Goal: Check status

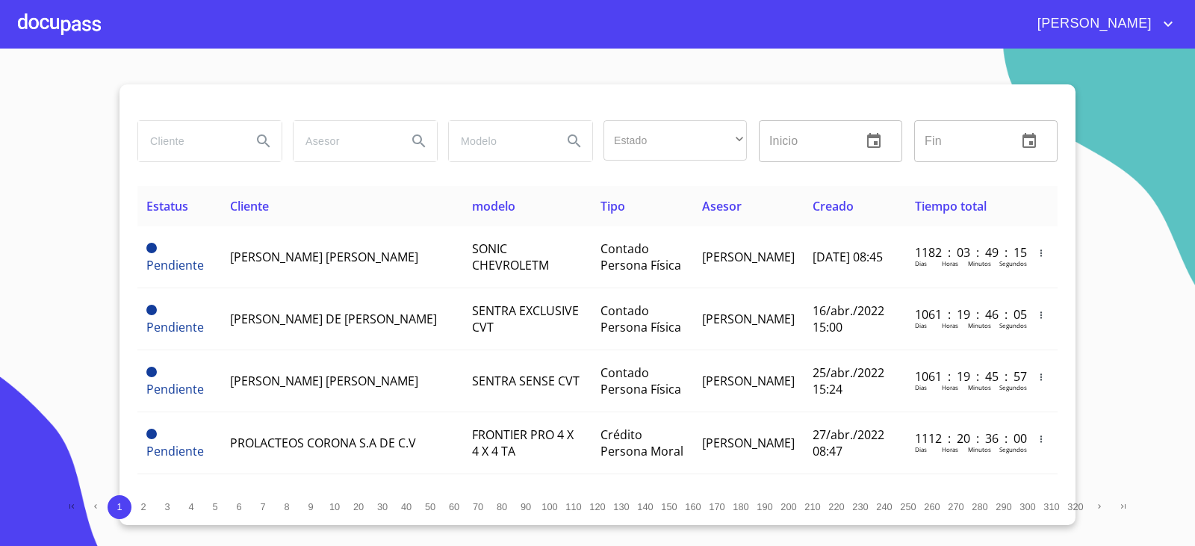
click at [198, 142] on input "search" at bounding box center [189, 141] width 102 height 40
drag, startPoint x: 194, startPoint y: 151, endPoint x: 228, endPoint y: 137, distance: 36.2
click at [215, 143] on input "search" at bounding box center [189, 141] width 102 height 40
type input "t"
type input "TIP AUTO"
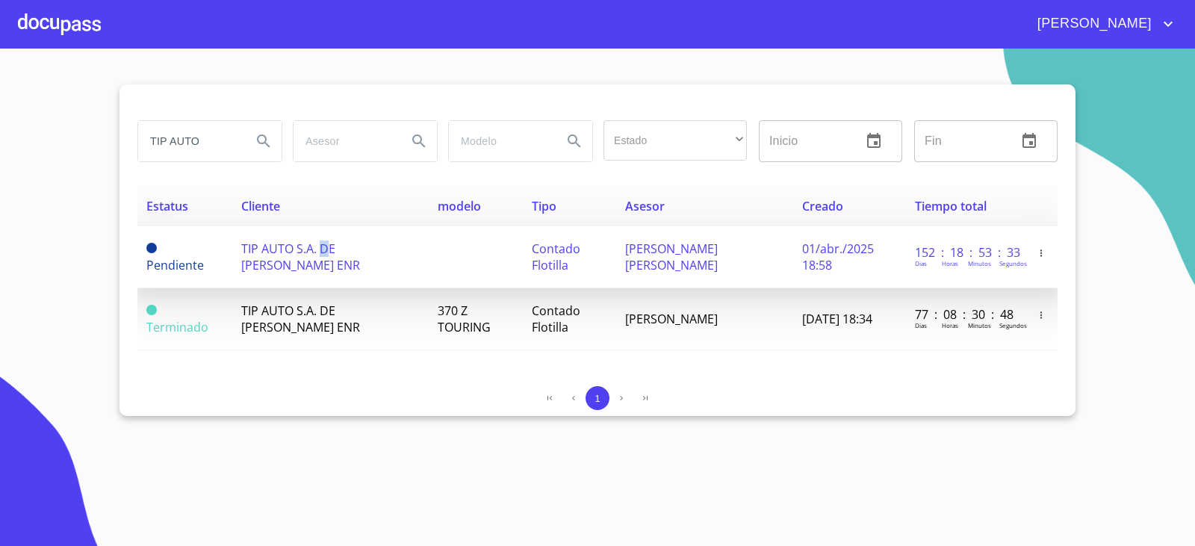
click at [328, 241] on span "TIP AUTO S.A. DE [PERSON_NAME] ENR" at bounding box center [300, 257] width 119 height 33
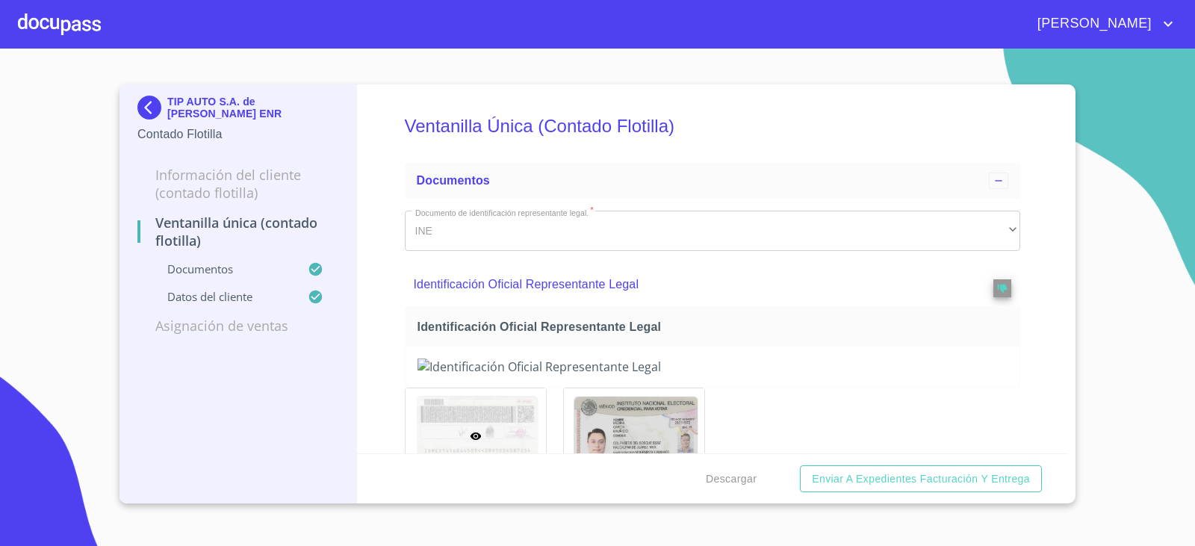
click at [167, 102] on img at bounding box center [152, 108] width 30 height 24
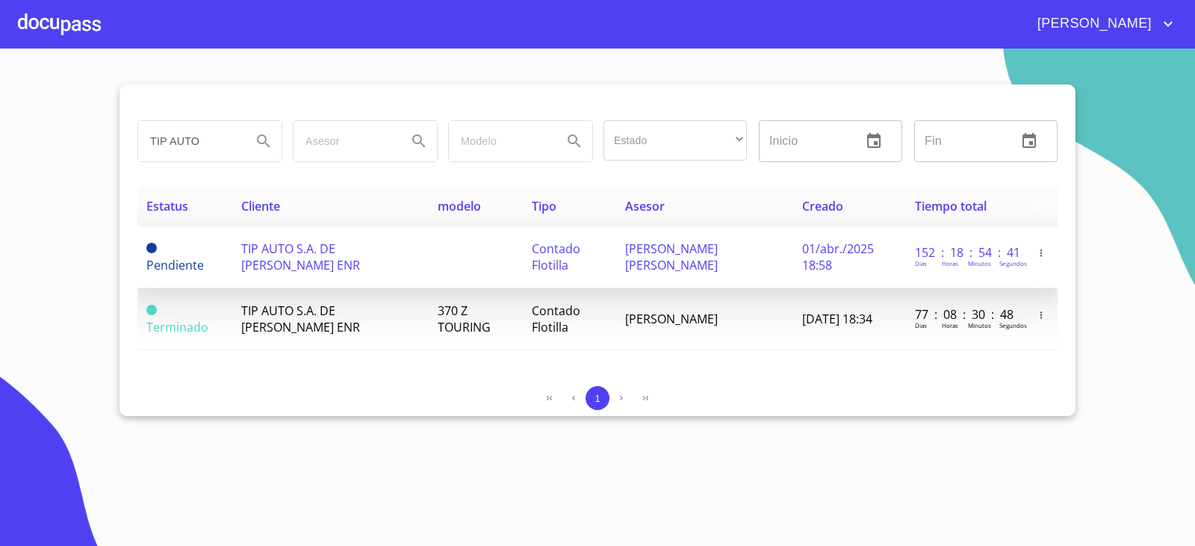
click at [318, 267] on td "TIP AUTO S.A. DE [PERSON_NAME] ENR" at bounding box center [330, 257] width 197 height 62
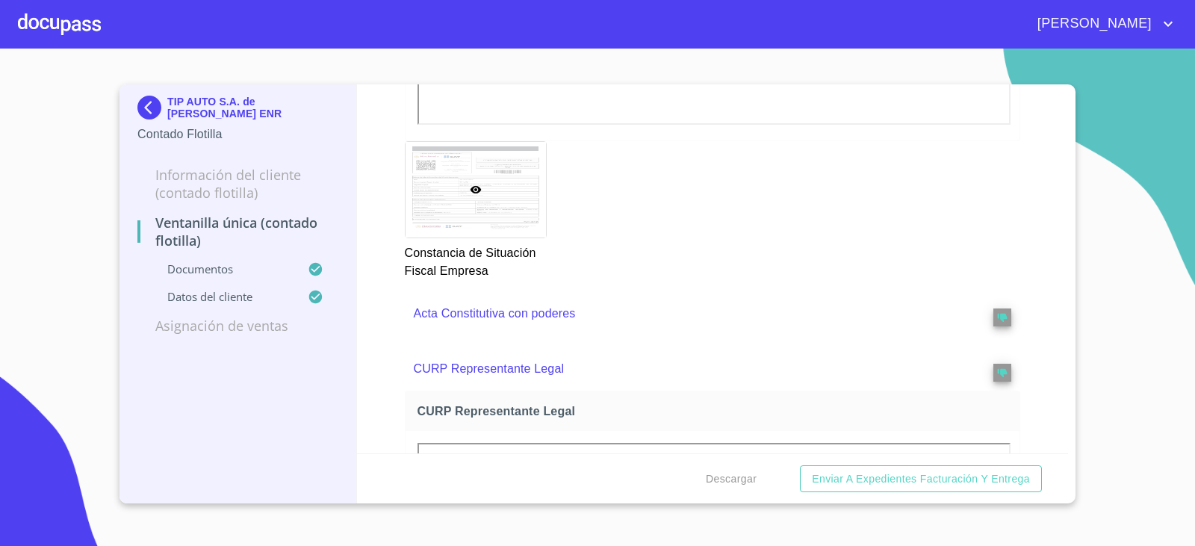
scroll to position [2176, 0]
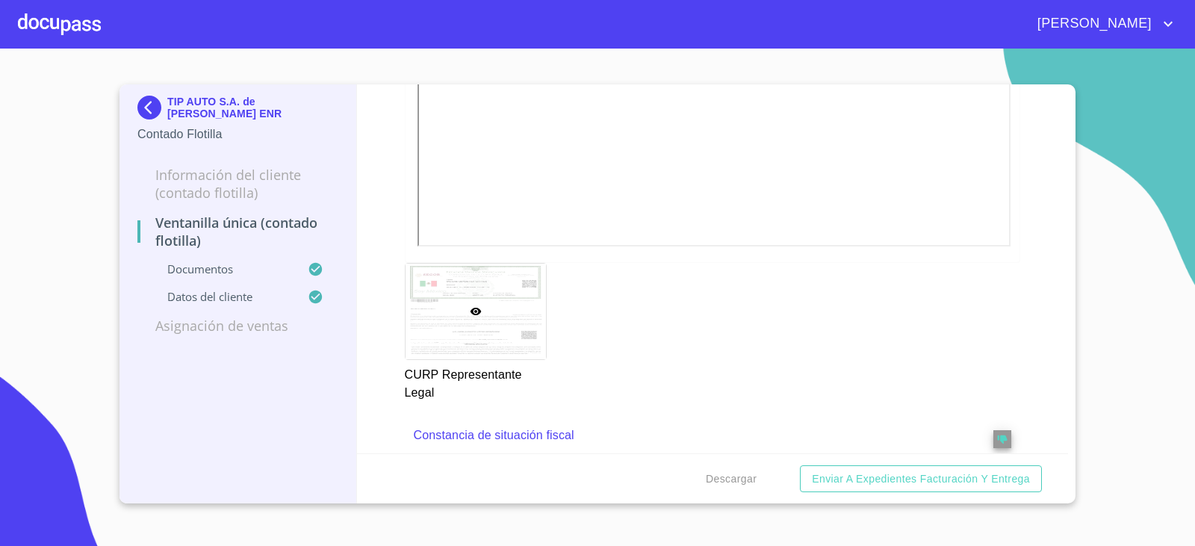
click at [386, 240] on div "Ventanilla Única (Contado Flotilla) Documentos Documento de identificación repr…" at bounding box center [713, 268] width 712 height 369
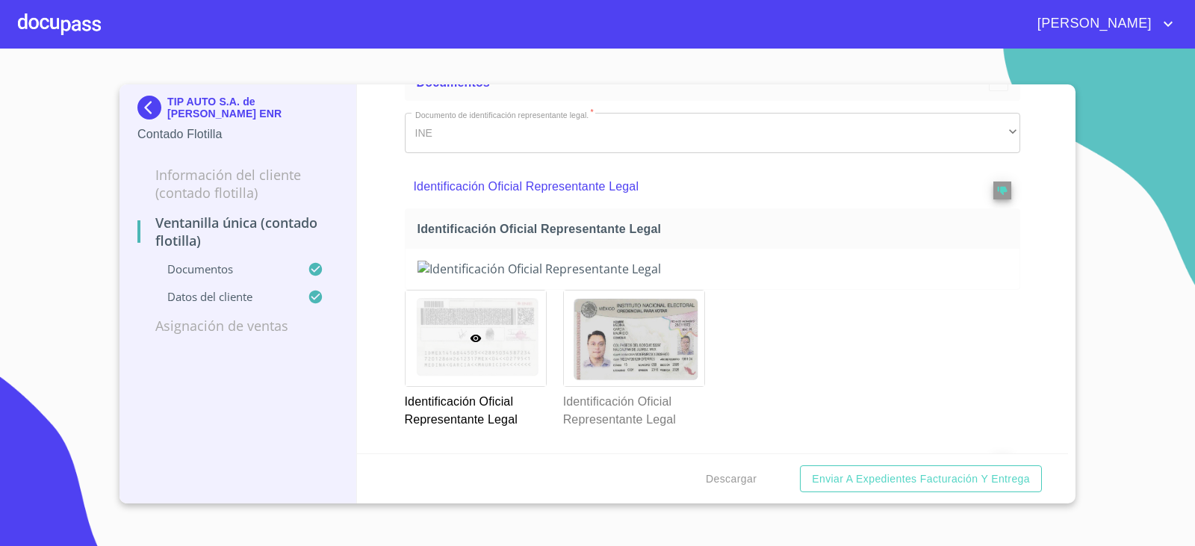
scroll to position [84, 0]
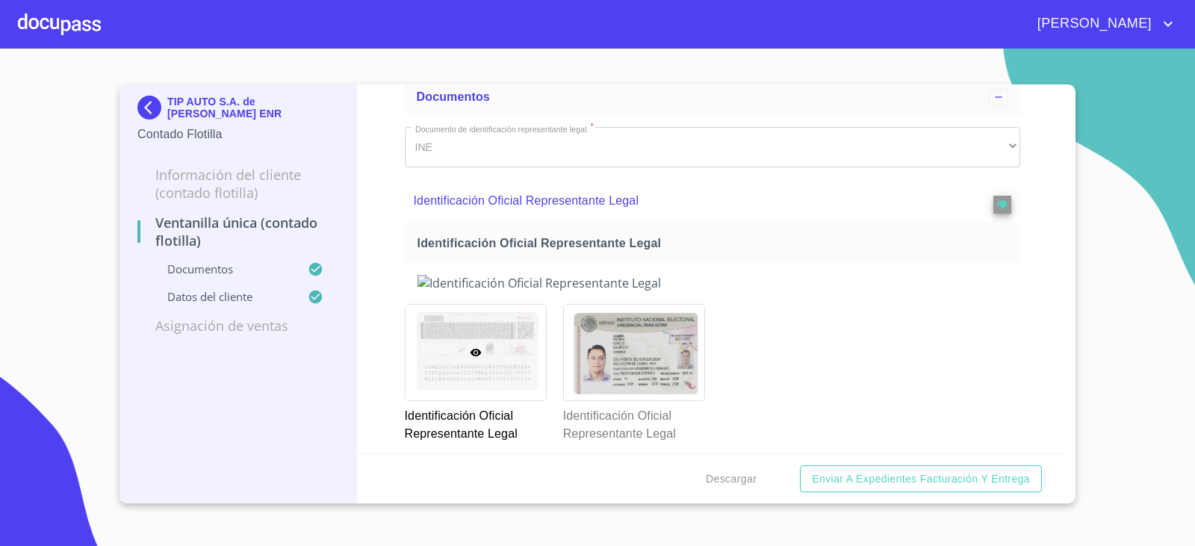
click at [1089, 245] on section "TIP AUTO S.A. de C.V. SOFOM ENR Contado Flotilla Información del Cliente (Conta…" at bounding box center [597, 298] width 1195 height 498
click at [164, 96] on img at bounding box center [152, 108] width 30 height 24
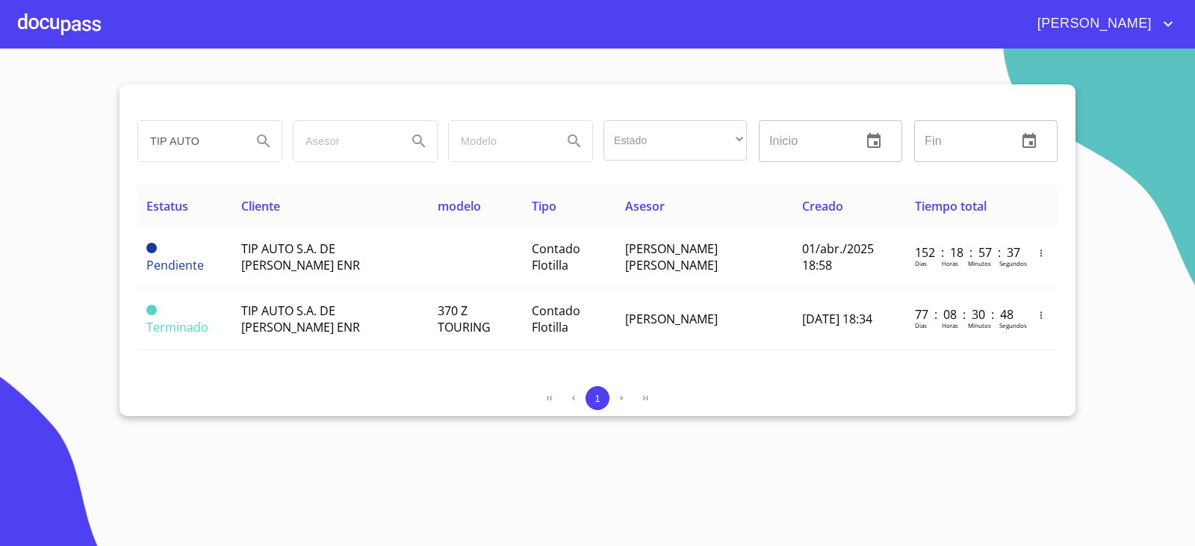
click at [214, 148] on input "TIP AUTO" at bounding box center [189, 141] width 102 height 40
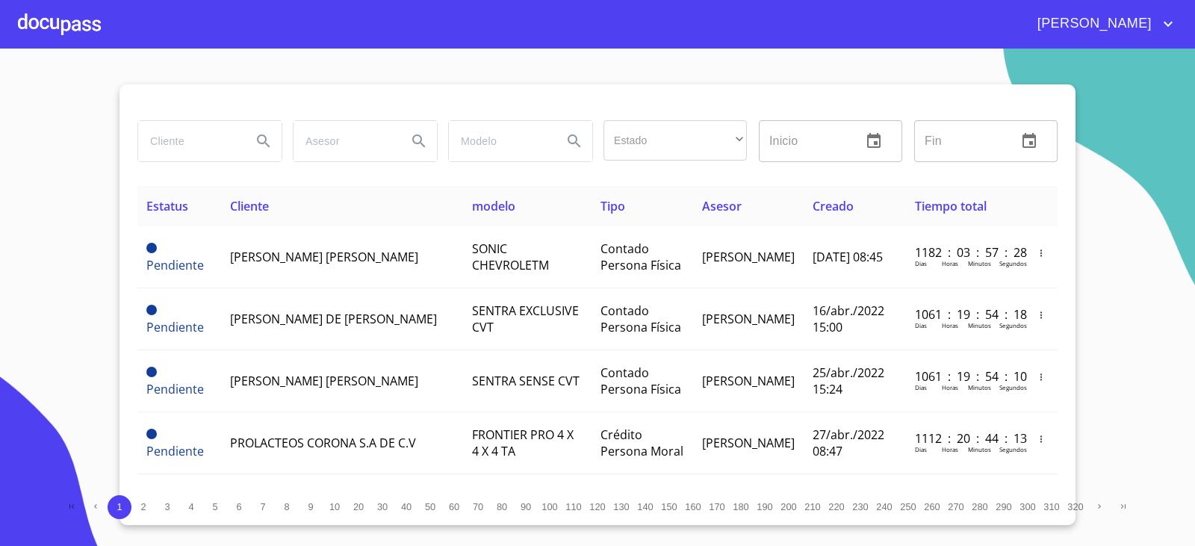
click at [217, 132] on div "Estado ​ ​ Inicio ​ Fin ​ Estatus Cliente modelo Tipo Asesor Creado Tiempo tota…" at bounding box center [598, 304] width 956 height 441
drag, startPoint x: 231, startPoint y: 148, endPoint x: 224, endPoint y: 140, distance: 10.6
click at [225, 141] on input "search" at bounding box center [189, 141] width 102 height 40
type input "TIP AUTO"
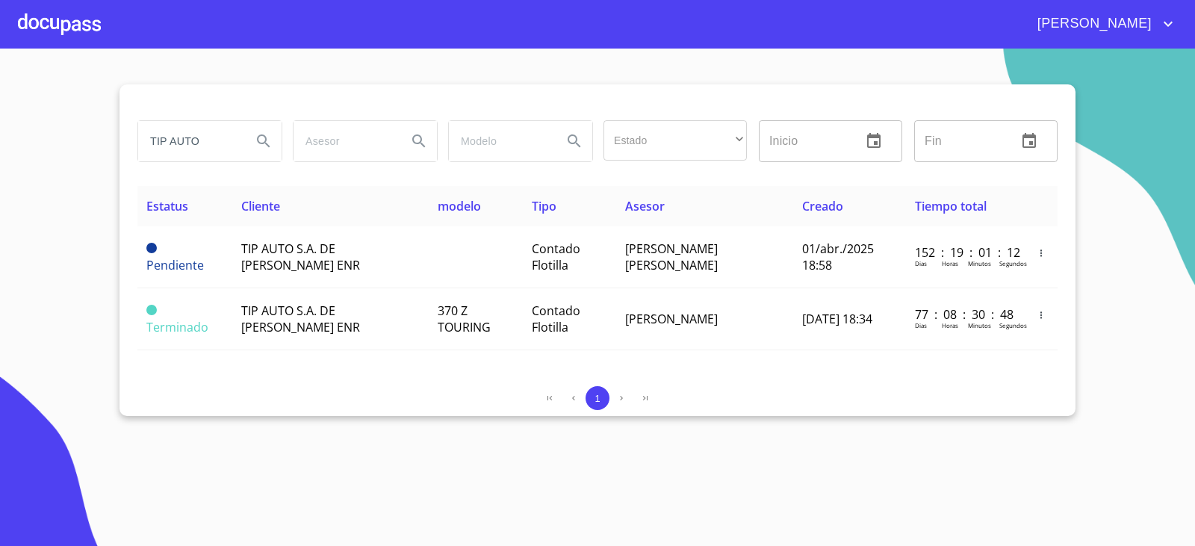
click at [47, 200] on section "TIP AUTO Estado ​ ​ Inicio ​ Fin ​ Estatus Cliente modelo Tipo Asesor Creado Ti…" at bounding box center [597, 298] width 1195 height 498
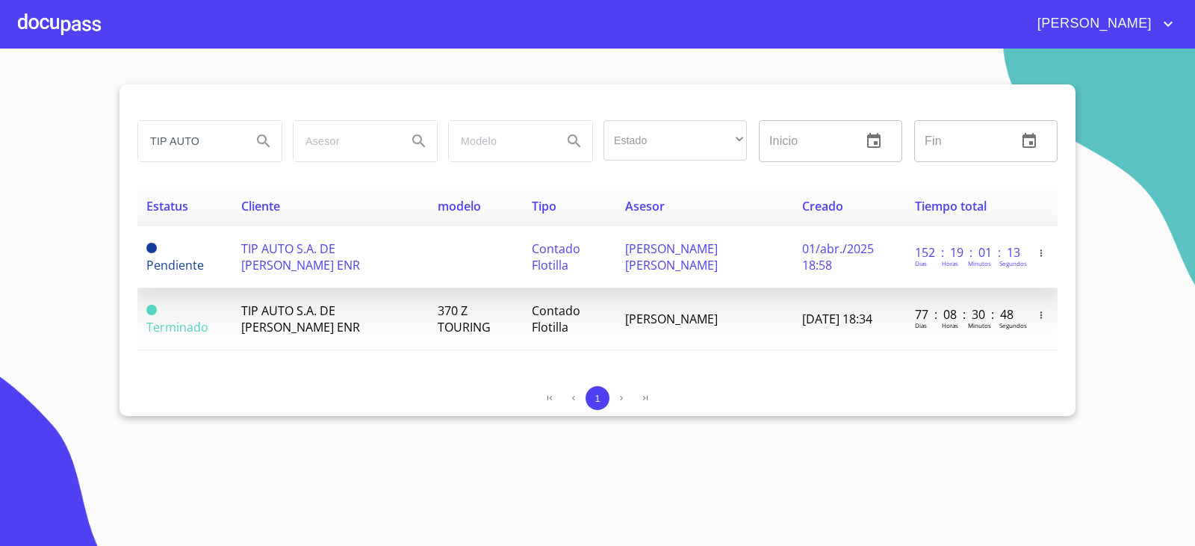
click at [338, 267] on td "TIP AUTO S.A. DE [PERSON_NAME] ENR" at bounding box center [330, 257] width 197 height 62
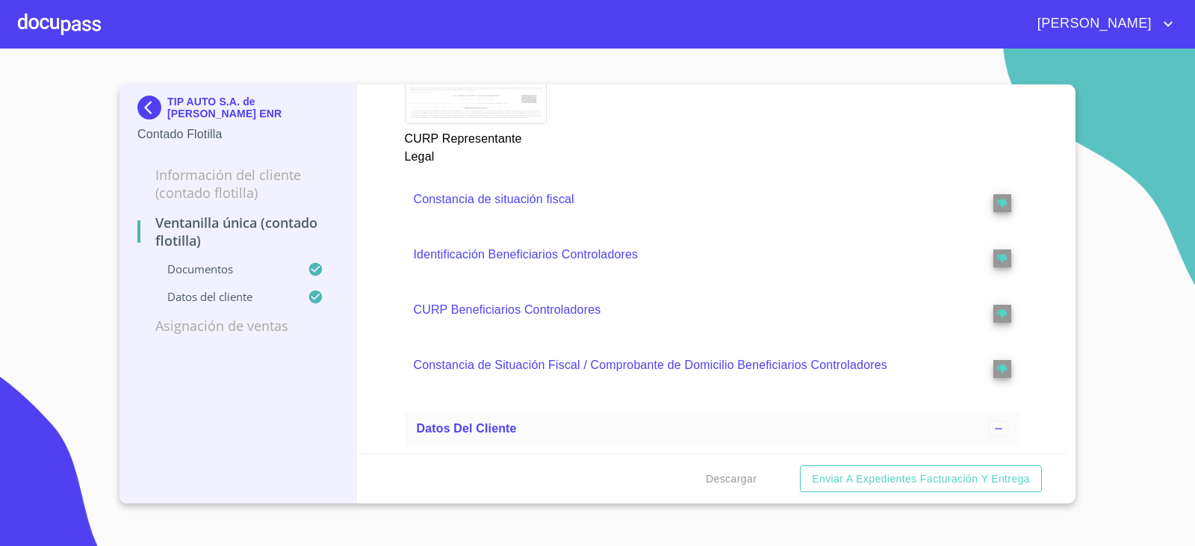
click at [390, 393] on div "Ventanilla Única (Contado Flotilla) Documentos Documento de identificación repr…" at bounding box center [713, 268] width 712 height 369
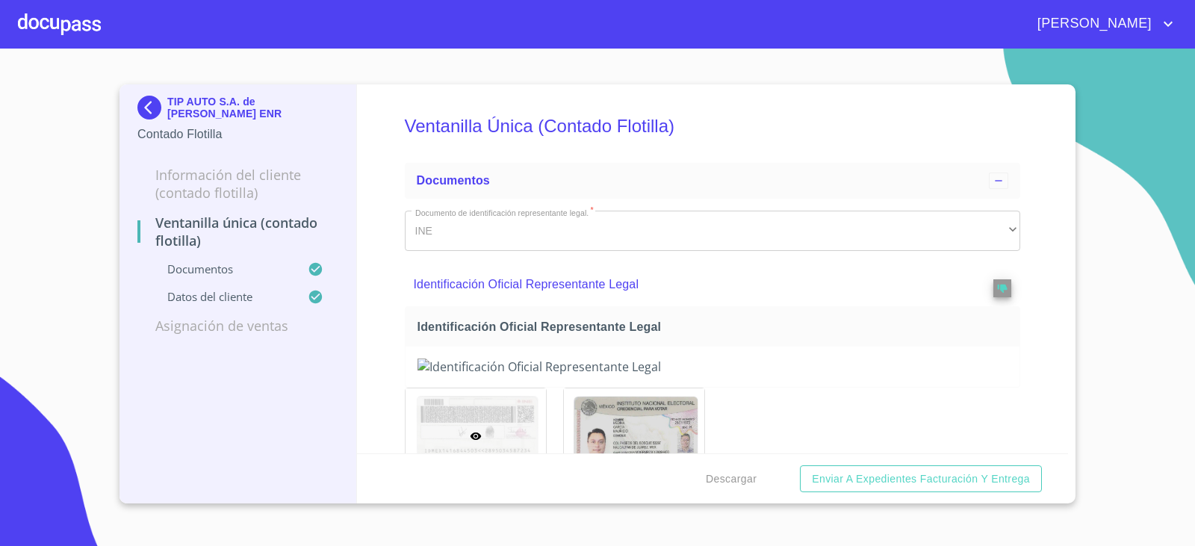
click at [145, 107] on img at bounding box center [152, 108] width 30 height 24
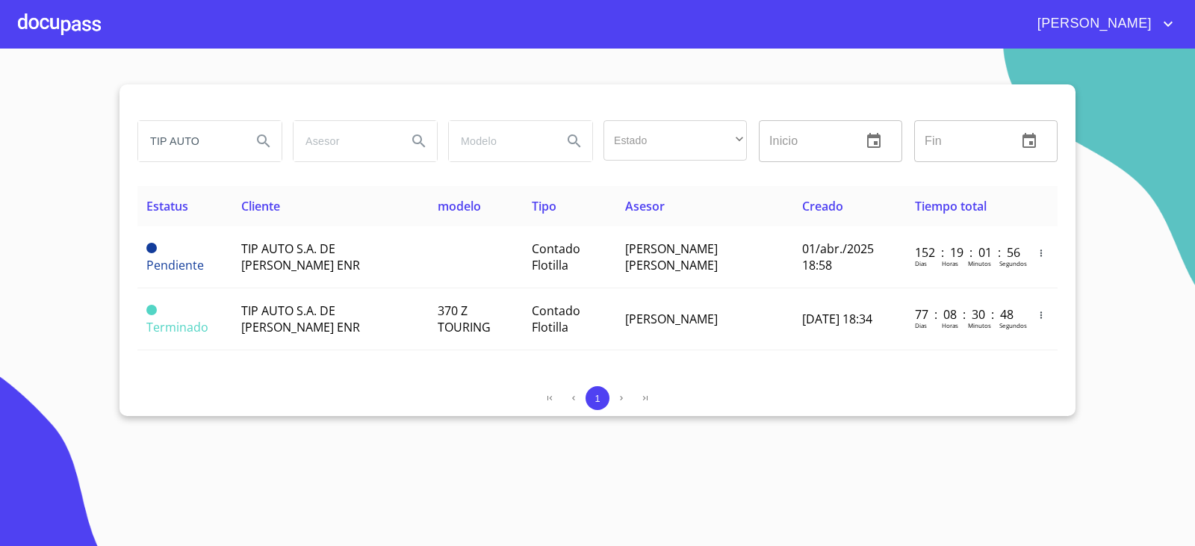
click at [200, 148] on input "TIP AUTO" at bounding box center [189, 141] width 102 height 40
type input "T"
type input "TIP AUTO"
click at [259, 427] on section "TIP AUTO Estado ​ ​ Inicio ​ Fin ​ Estatus Cliente modelo Tipo Asesor Creado Ti…" at bounding box center [597, 298] width 1195 height 498
click at [212, 149] on input "TIP AUTO" at bounding box center [189, 141] width 102 height 40
